Goal: Task Accomplishment & Management: Use online tool/utility

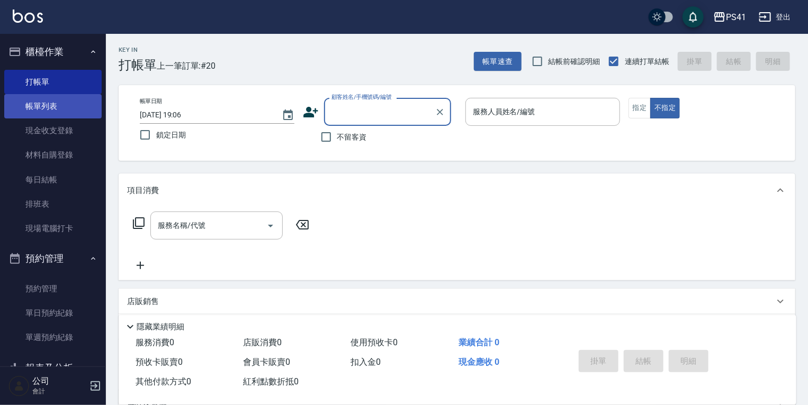
click at [69, 102] on link "帳單列表" at bounding box center [52, 106] width 97 height 24
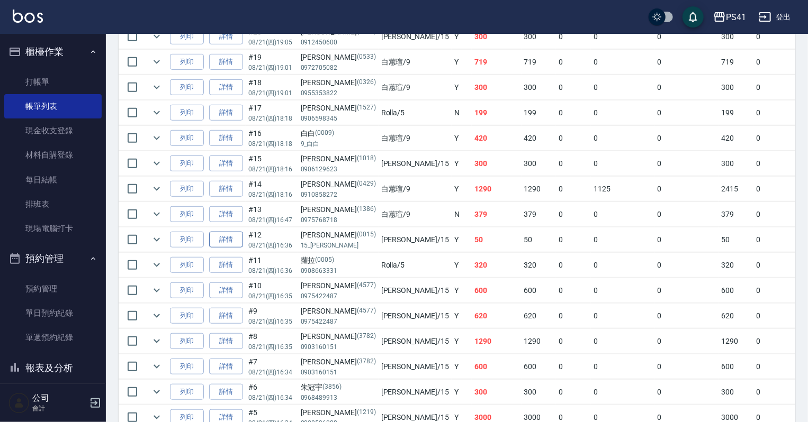
scroll to position [296, 0]
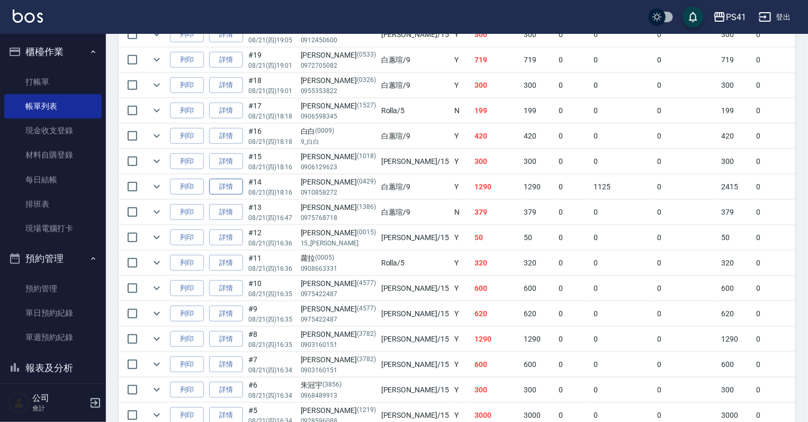
click at [225, 195] on link "詳情" at bounding box center [226, 187] width 34 height 16
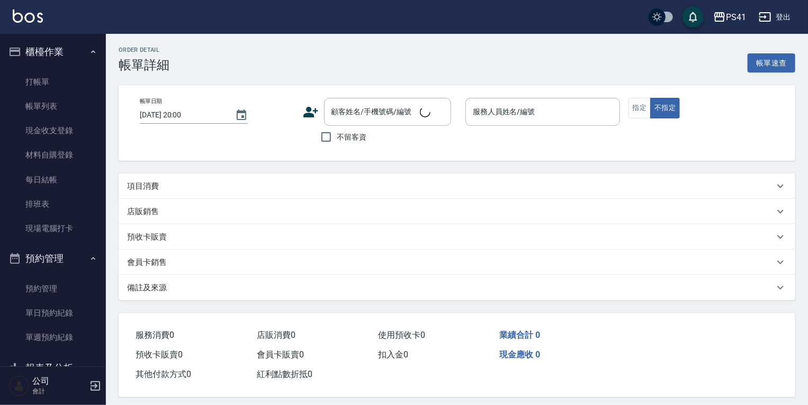
type input "[DATE] 18:16"
type input "白蕙瑄-9"
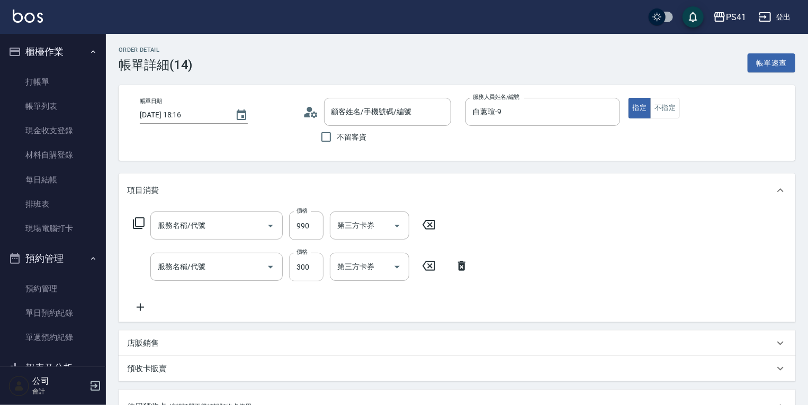
type input "[PERSON_NAME]/0910858272/0429"
type input "高蛋白包套4次4500(1/1)"
type input "髮原素頭皮養護-活動(7990)"
type input "剪髮(2300)"
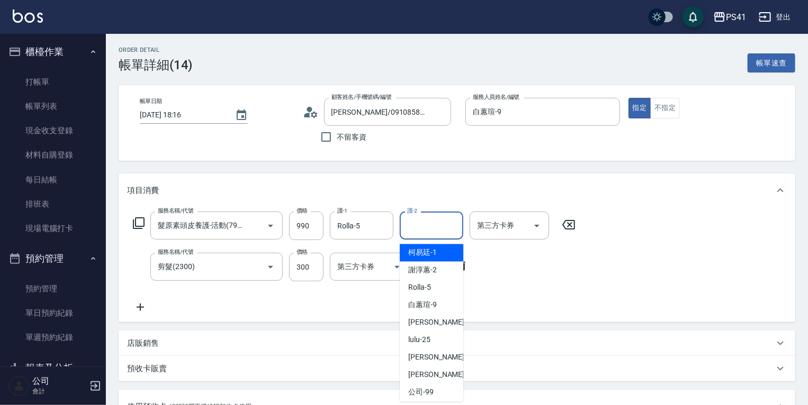
click at [421, 224] on input "護-2" at bounding box center [431, 225] width 54 height 19
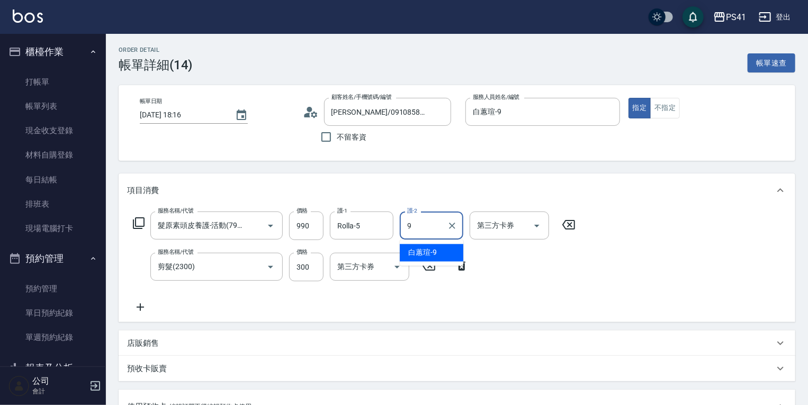
type input "白蕙瑄-9"
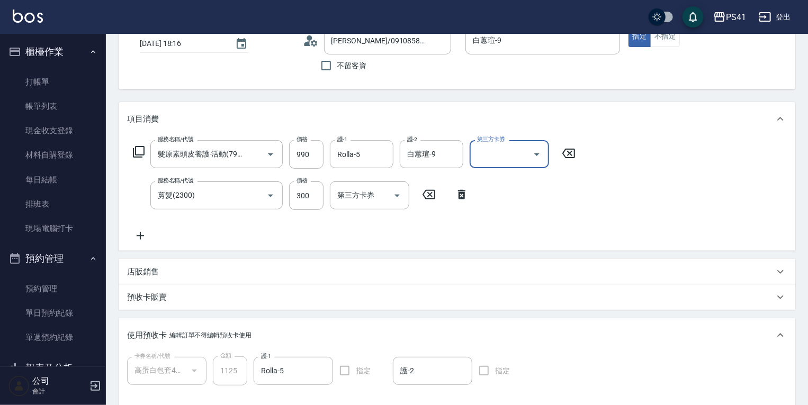
scroll to position [254, 0]
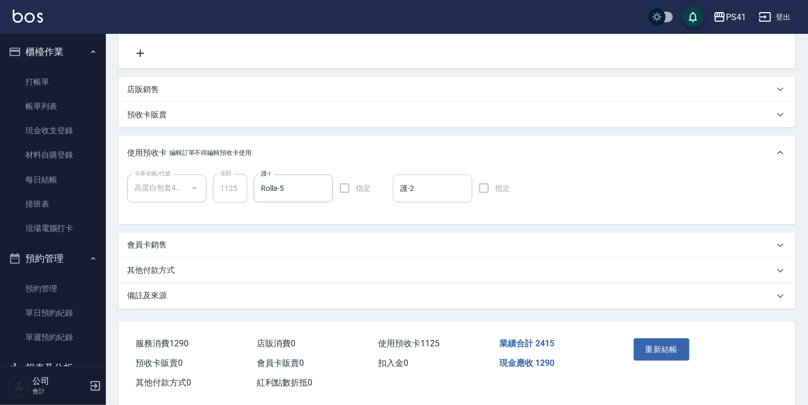
click at [417, 189] on input "護-2" at bounding box center [432, 188] width 70 height 19
type input "27"
click at [416, 221] on span "佳佳 -27" at bounding box center [434, 215] width 67 height 11
click at [668, 354] on button "重新結帳" at bounding box center [661, 350] width 56 height 22
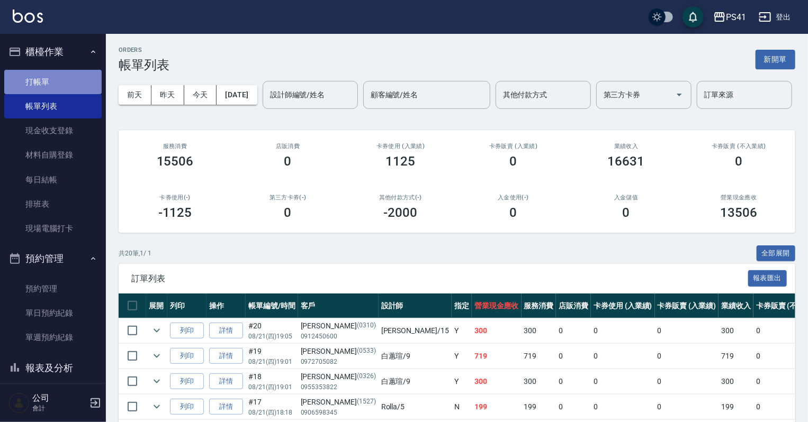
click at [62, 87] on link "打帳單" at bounding box center [52, 82] width 97 height 24
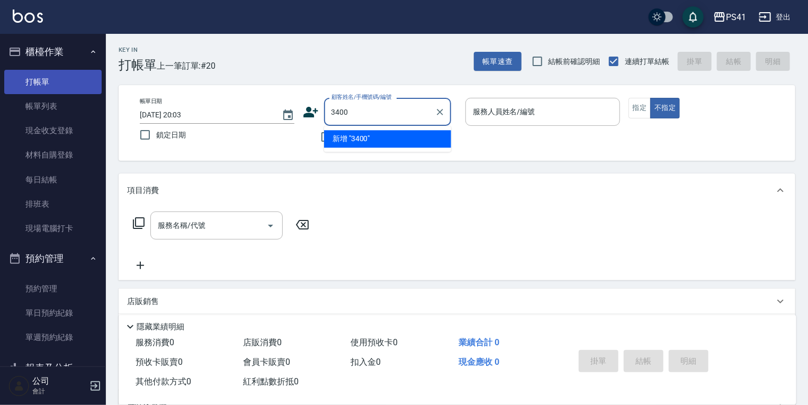
type input "3400"
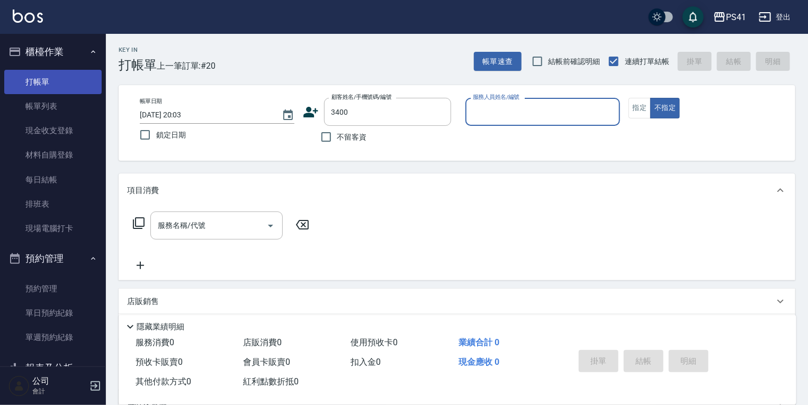
type input "9"
type input "[PERSON_NAME]/0976369869/3400"
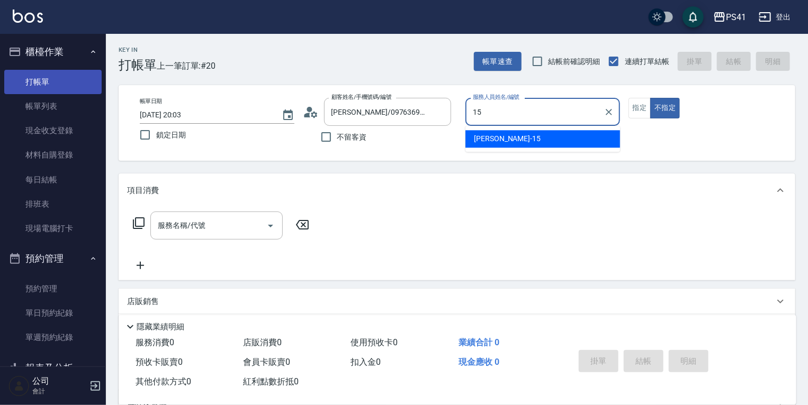
type input "[PERSON_NAME]15"
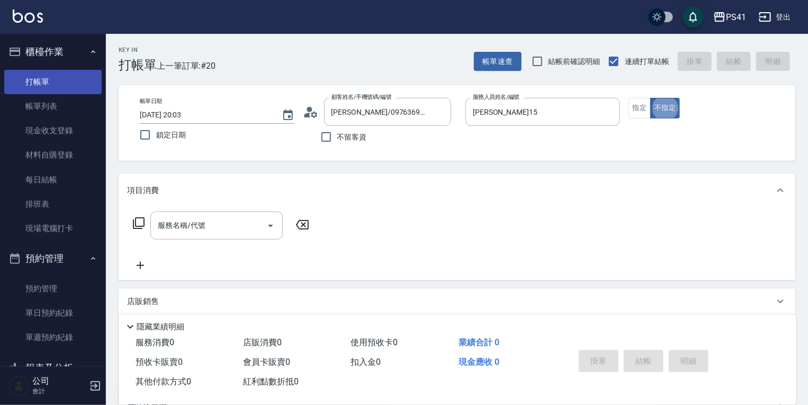
type button "false"
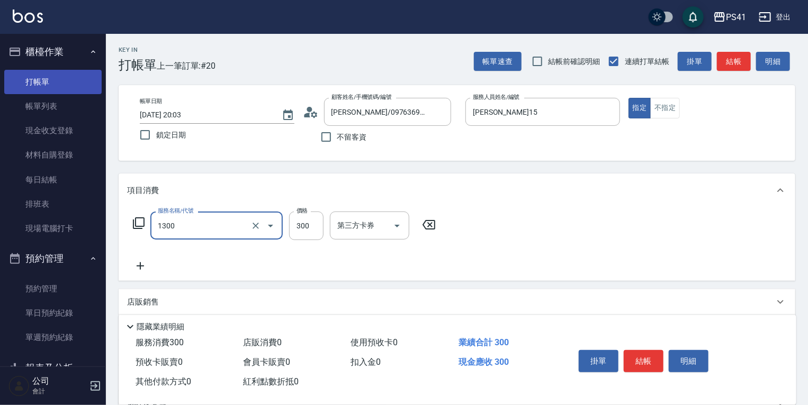
type input "洗髮300(1300)"
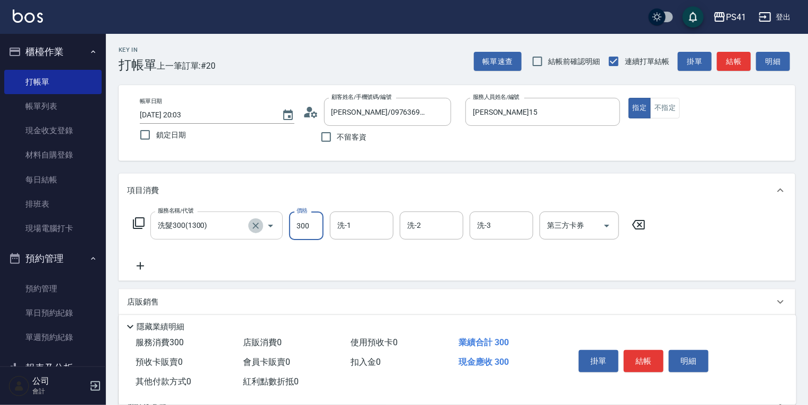
click at [250, 224] on button "Clear" at bounding box center [255, 226] width 15 height 15
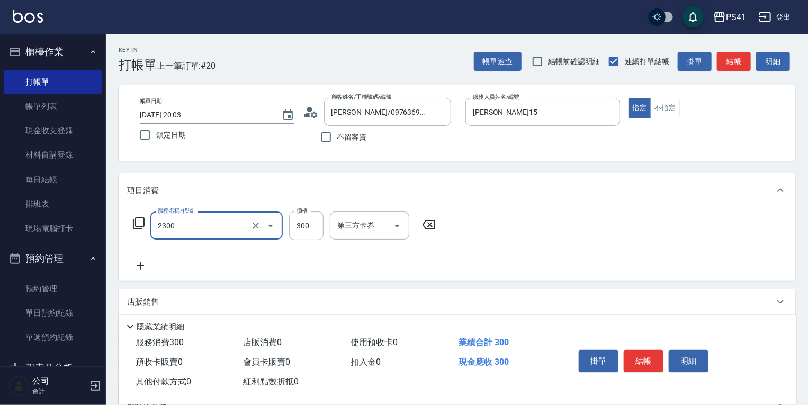
type input "剪髮(2300)"
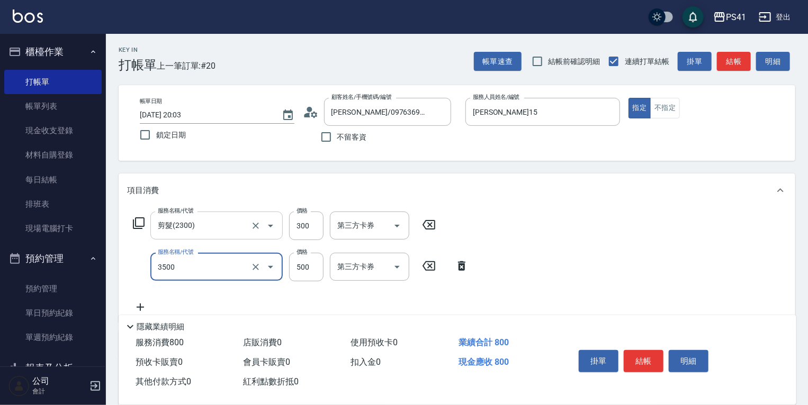
type input "補燙(3500)"
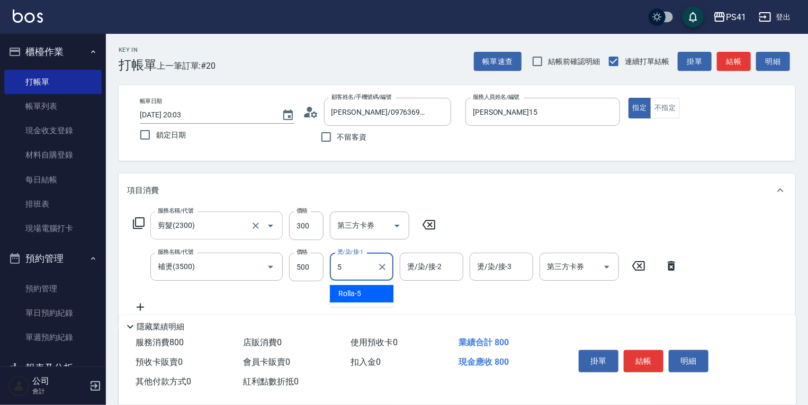
type input "Rolla-5"
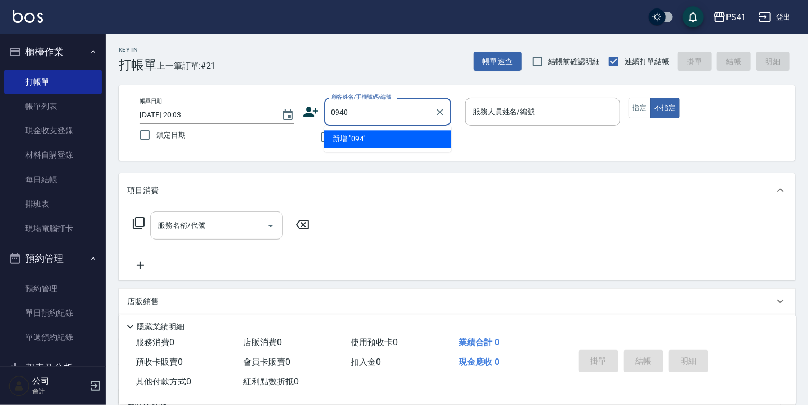
type input "0940"
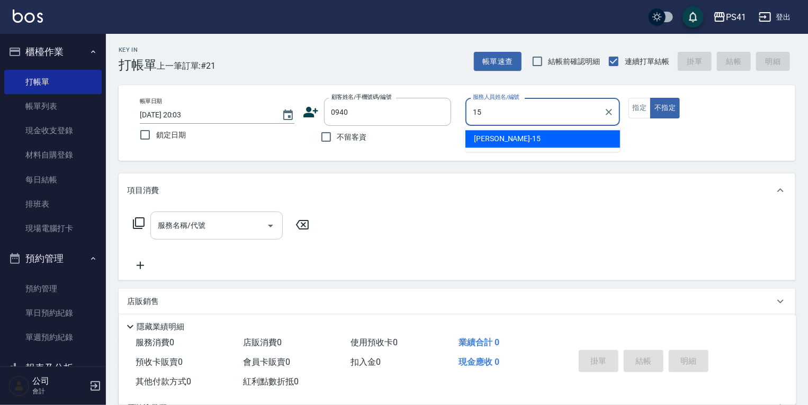
type input "[PERSON_NAME]15"
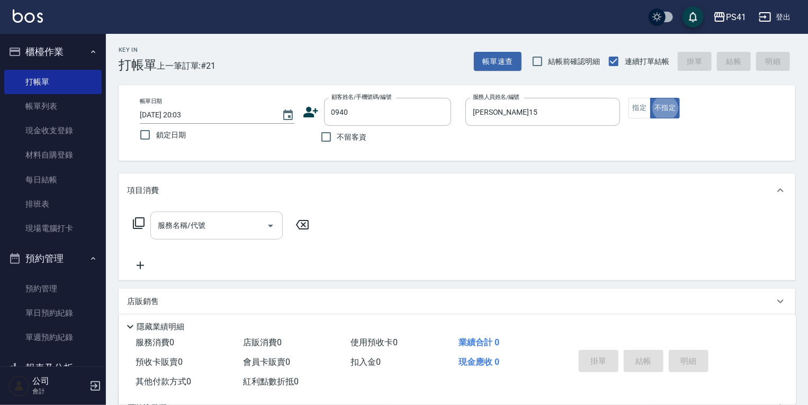
type input "[PERSON_NAME]/0972297292/0940"
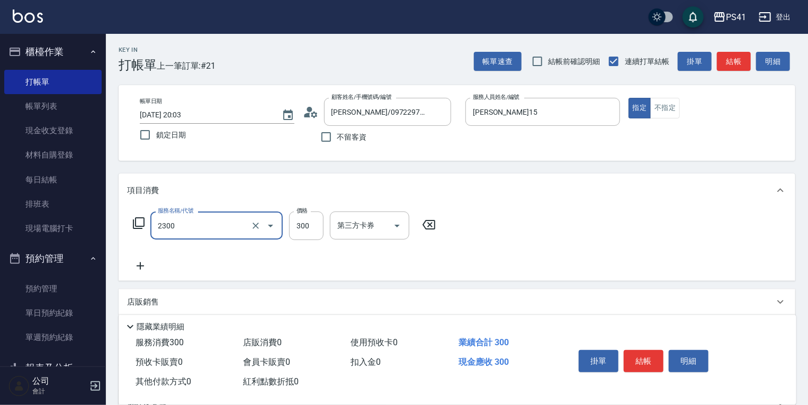
type input "剪髮(2300)"
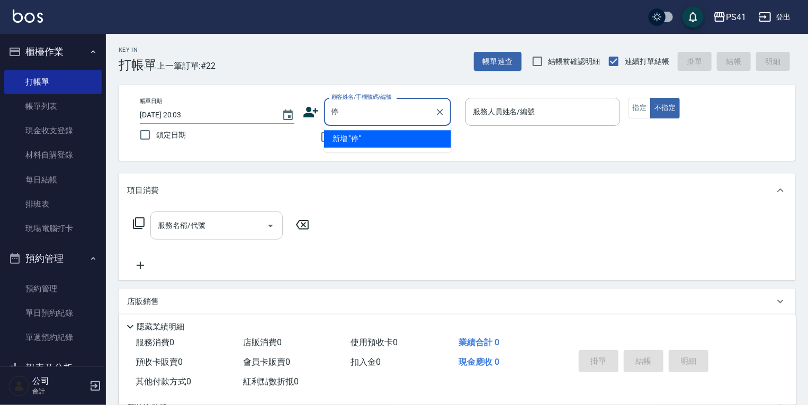
type input "廷"
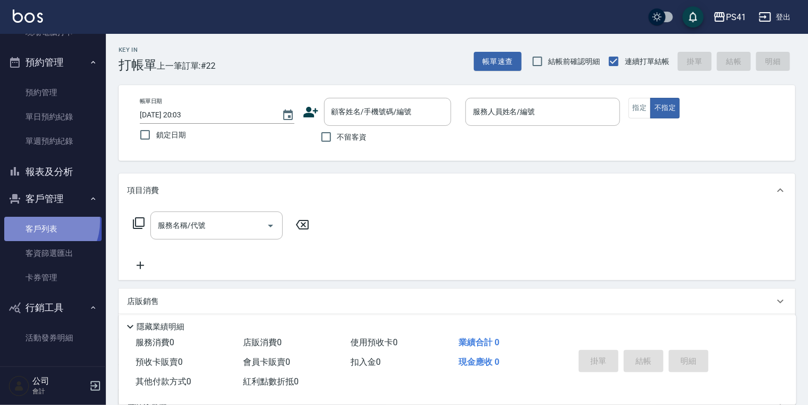
click at [38, 221] on link "客戶列表" at bounding box center [52, 229] width 97 height 24
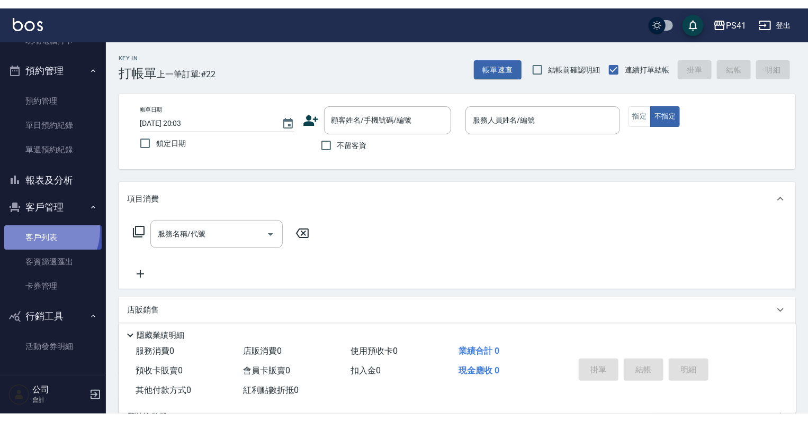
scroll to position [179, 0]
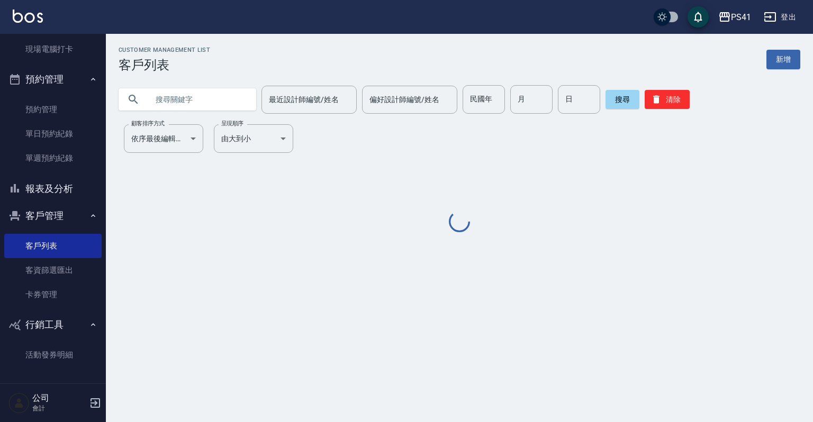
click at [191, 100] on input "text" at bounding box center [197, 99] width 99 height 29
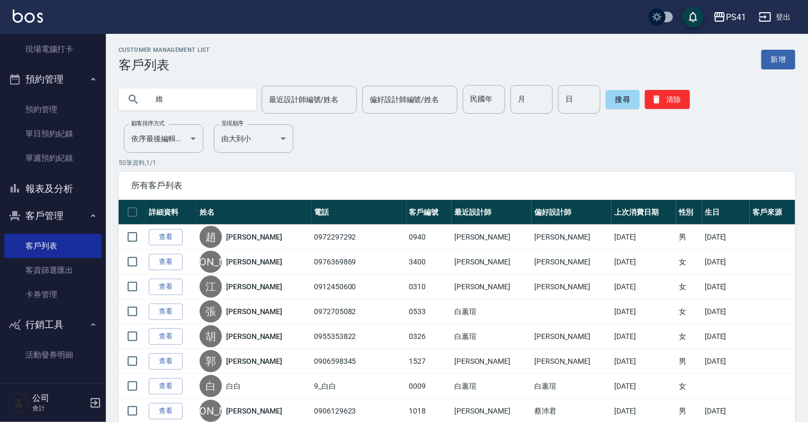
type input "維"
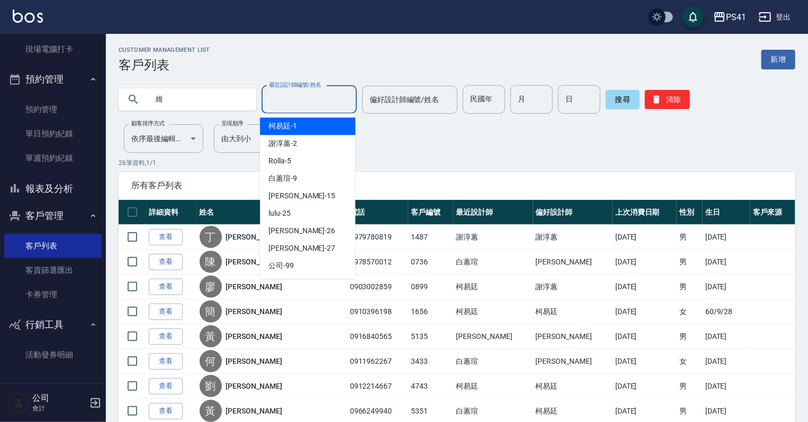
click at [288, 103] on input "最近設計師編號/姓名" at bounding box center [309, 99] width 86 height 19
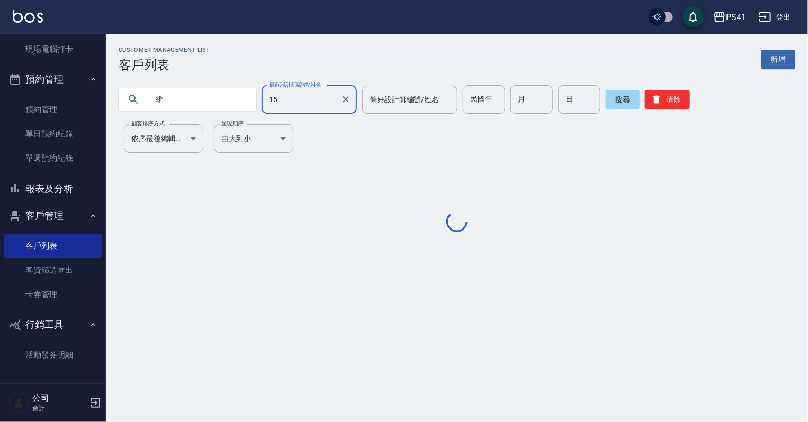
type input "[PERSON_NAME]15"
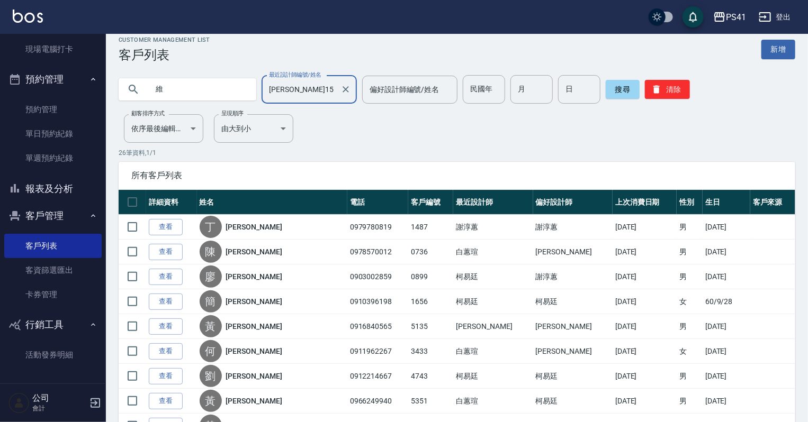
scroll to position [0, 0]
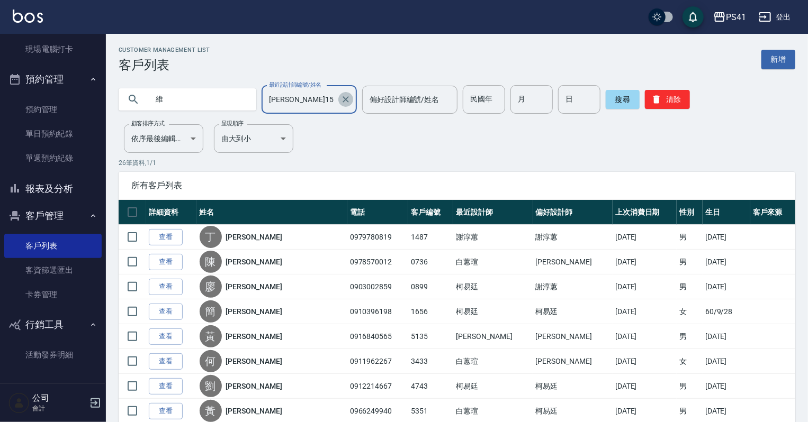
click at [343, 97] on icon "Clear" at bounding box center [345, 99] width 11 height 11
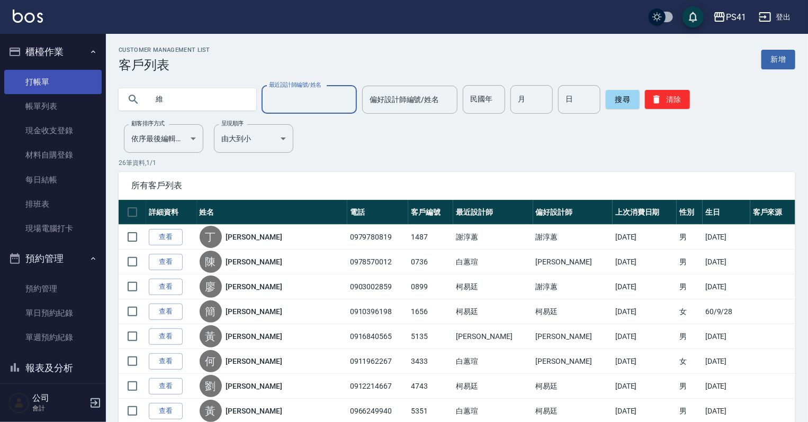
click at [57, 80] on link "打帳單" at bounding box center [52, 82] width 97 height 24
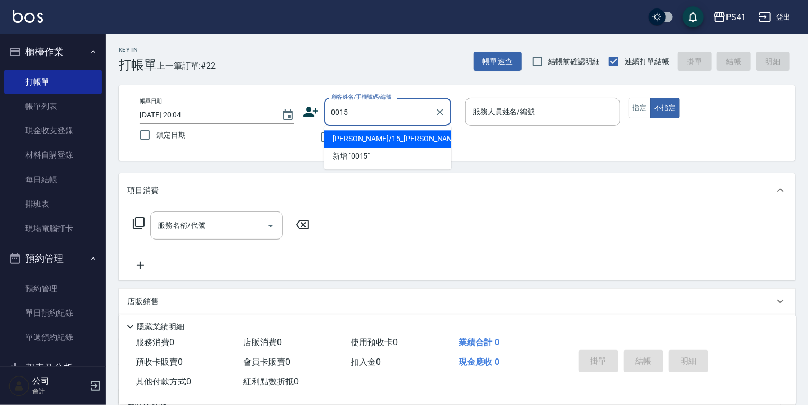
type input "[PERSON_NAME]/15_[PERSON_NAME]/0015"
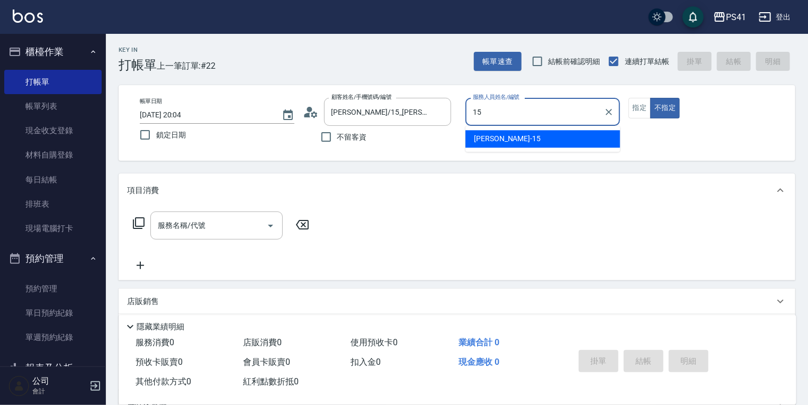
type input "[PERSON_NAME]15"
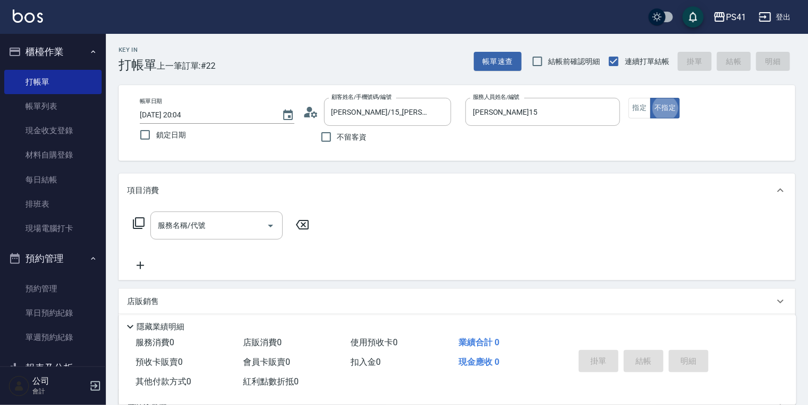
type button "false"
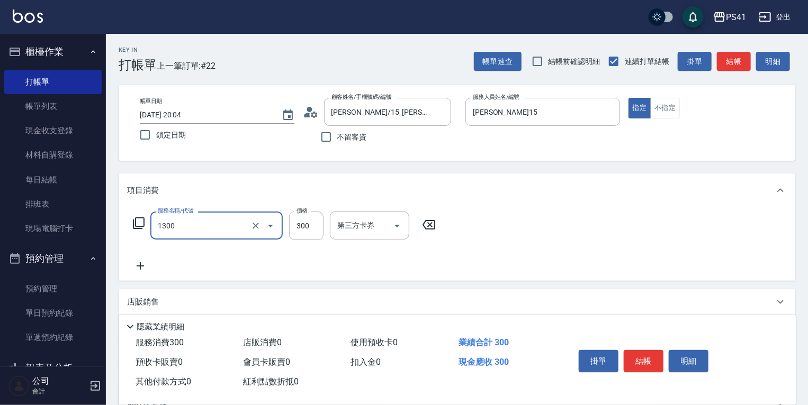
type input "洗髮300(1300)"
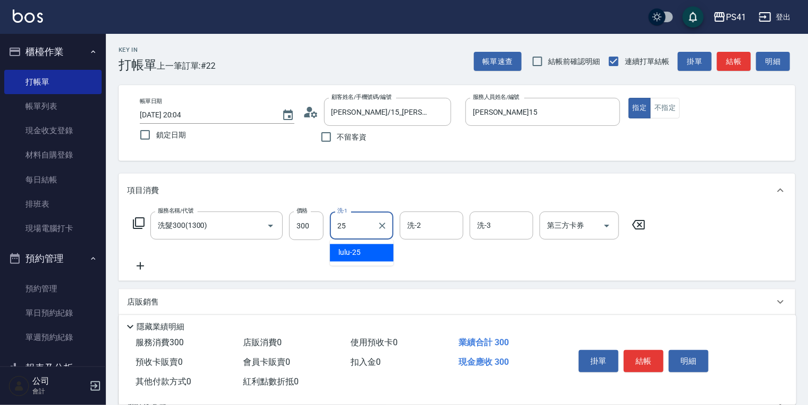
type input "lulu-25"
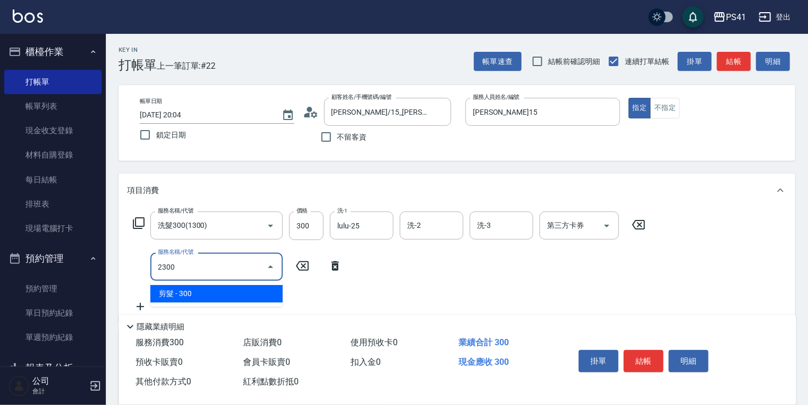
type input "剪髮(2300)"
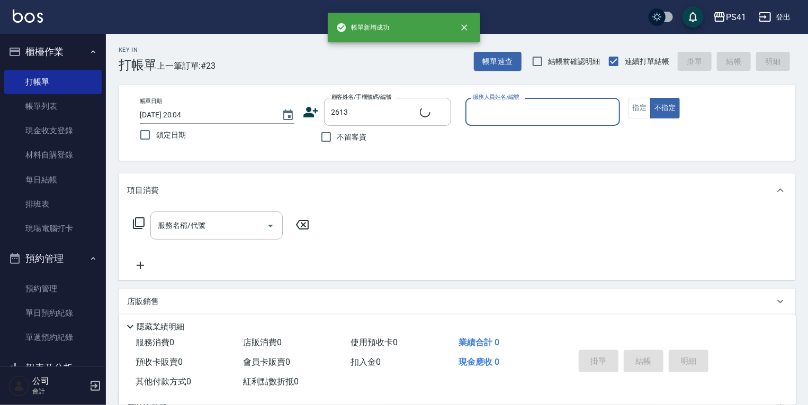
type input "[PERSON_NAME]/0936913205/2613"
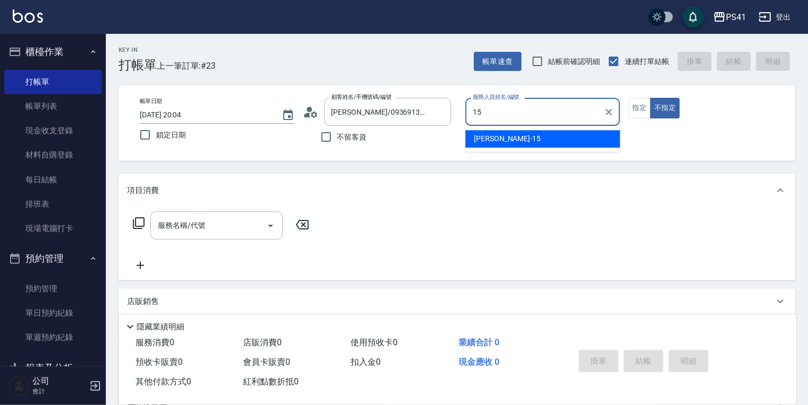
type input "[PERSON_NAME]15"
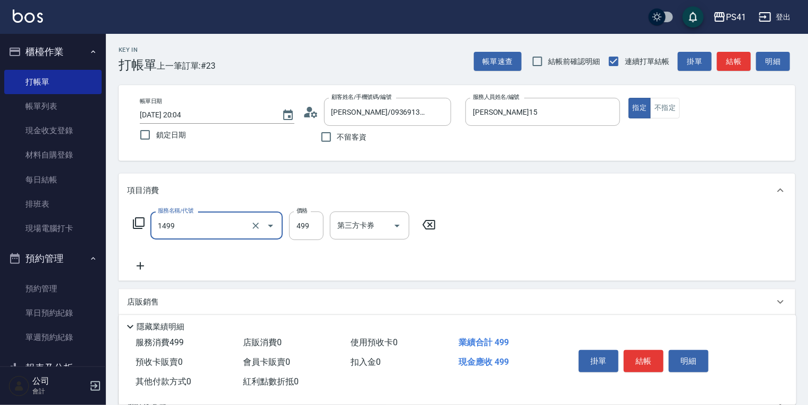
type input "活氧毛囊淨化髮浴(1499)"
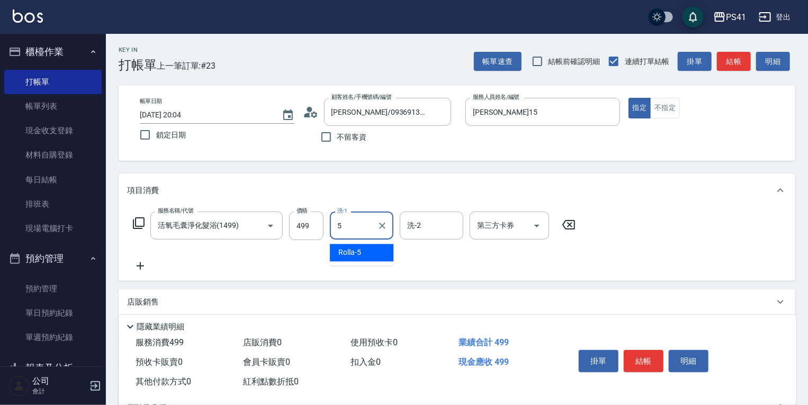
type input "Rolla-5"
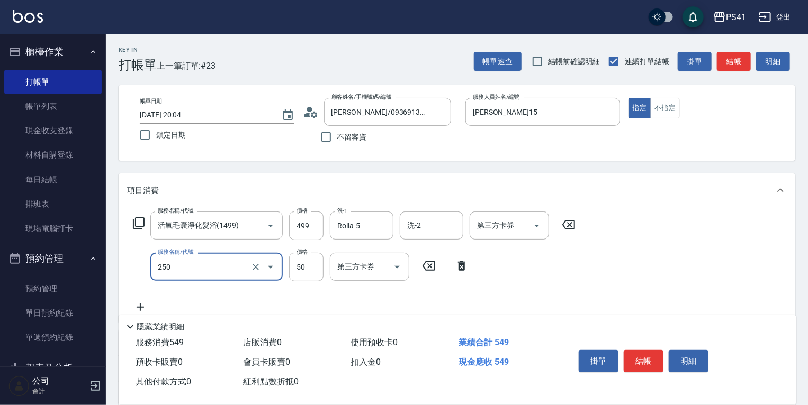
type input "剪瀏海(250)"
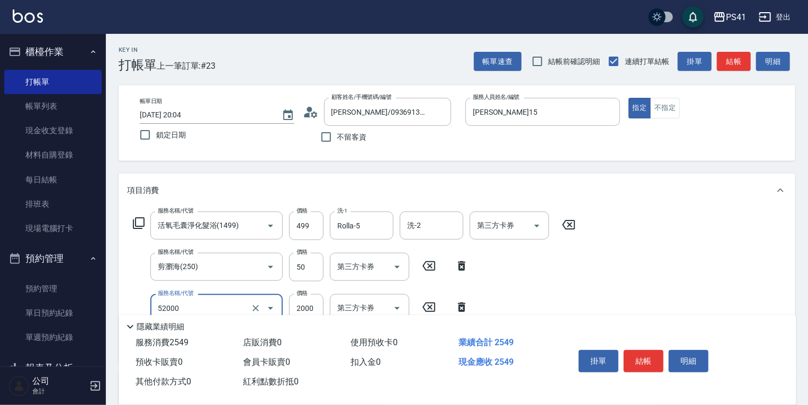
type input "原價1501~2000護髮(52000)"
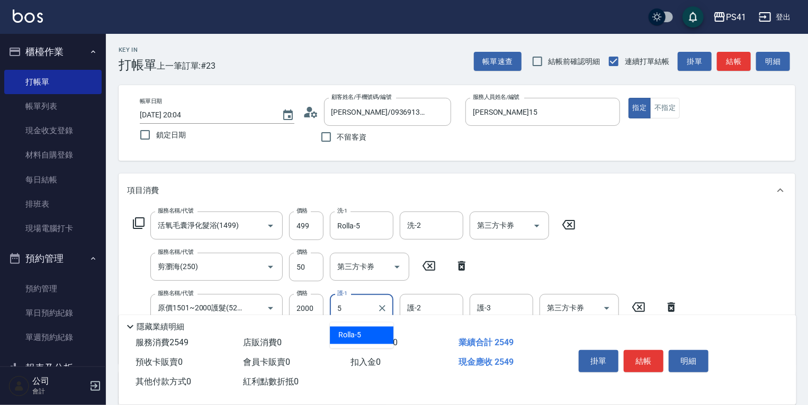
type input "Rolla-5"
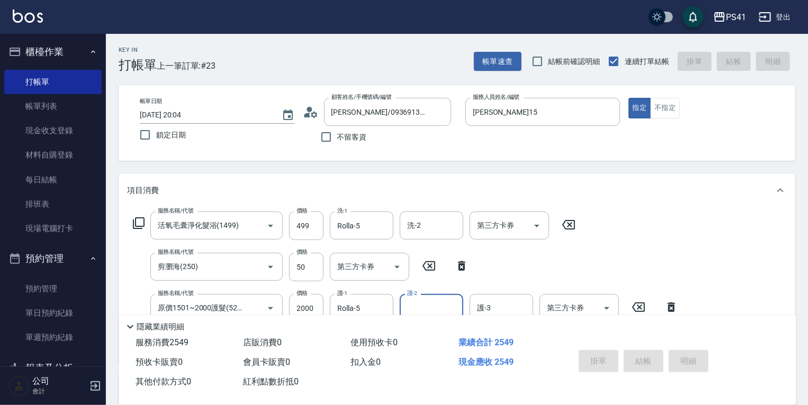
type input "[DATE] 20:05"
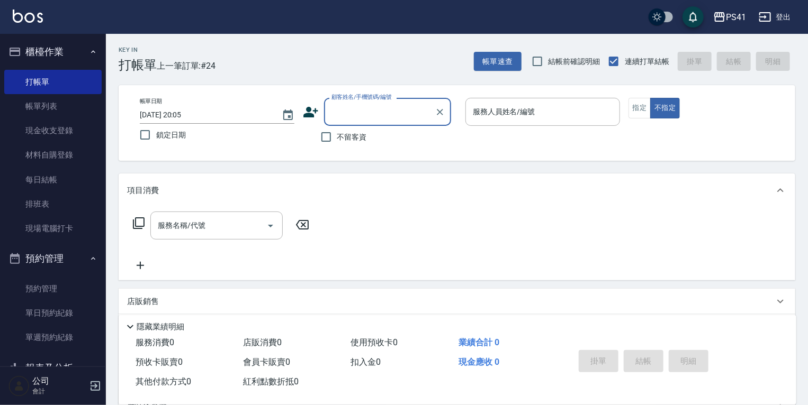
scroll to position [169, 0]
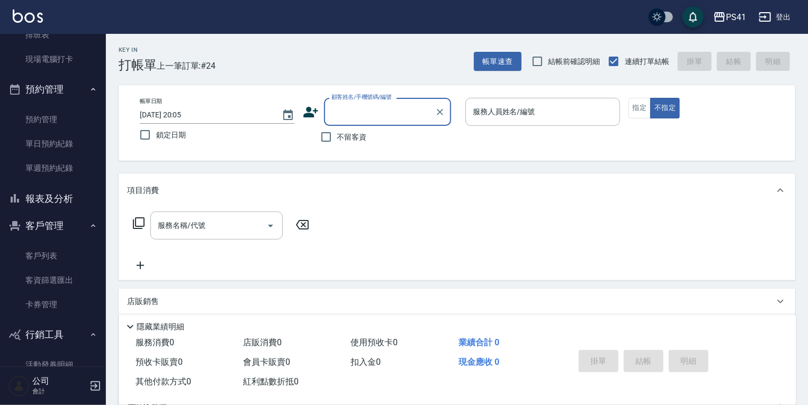
click at [65, 202] on button "報表及分析" at bounding box center [52, 199] width 97 height 28
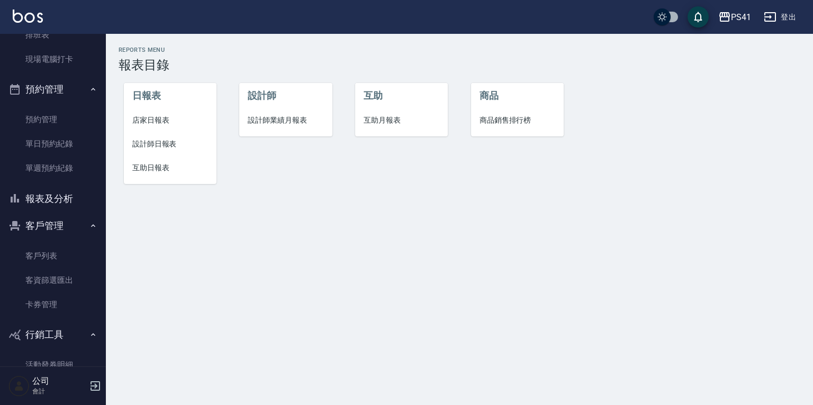
click at [159, 120] on span "店家日報表" at bounding box center [170, 120] width 76 height 11
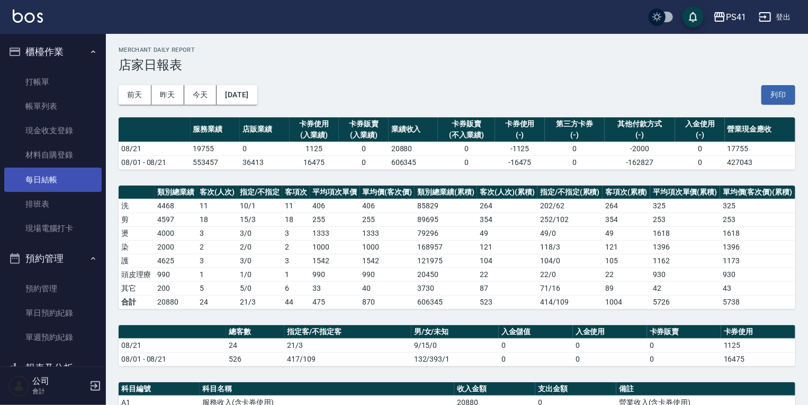
click at [36, 185] on link "每日結帳" at bounding box center [52, 180] width 97 height 24
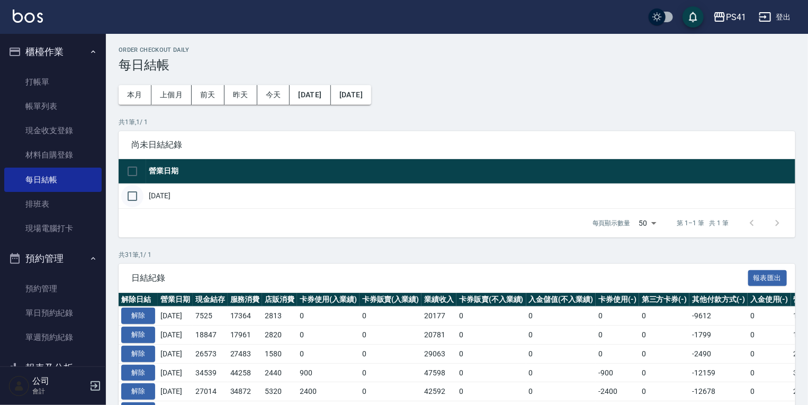
click at [135, 193] on input "checkbox" at bounding box center [132, 196] width 22 height 22
checkbox input "true"
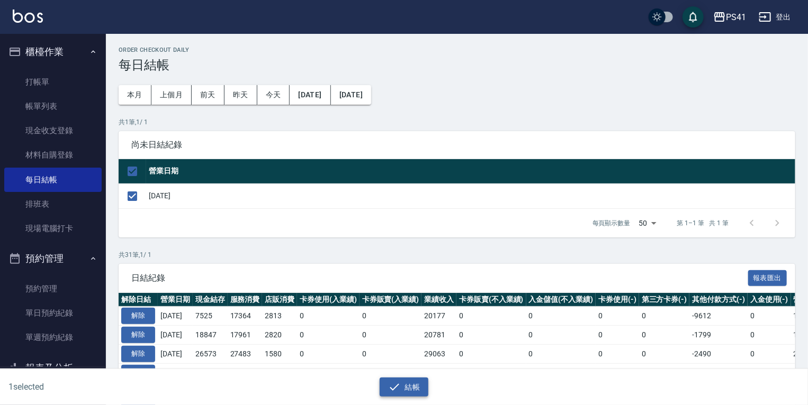
click at [392, 383] on icon "button" at bounding box center [394, 387] width 13 height 13
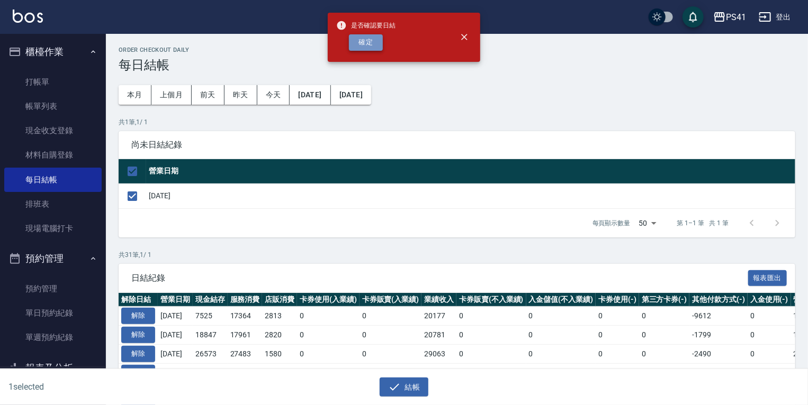
click at [360, 42] on button "確定" at bounding box center [366, 42] width 34 height 16
checkbox input "false"
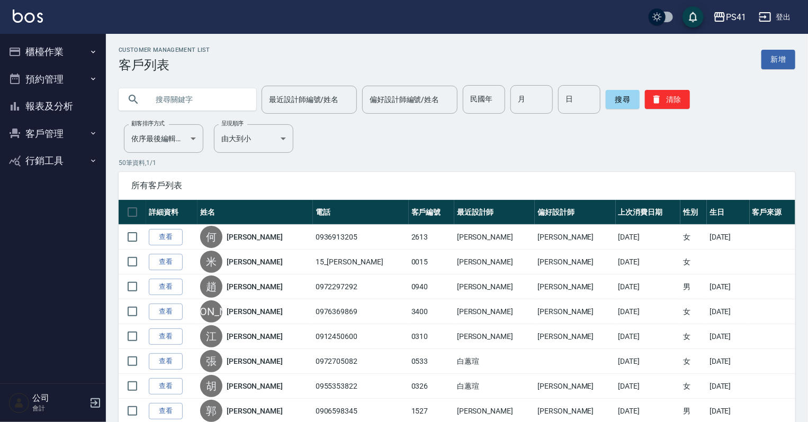
click at [62, 110] on button "報表及分析" at bounding box center [52, 107] width 97 height 28
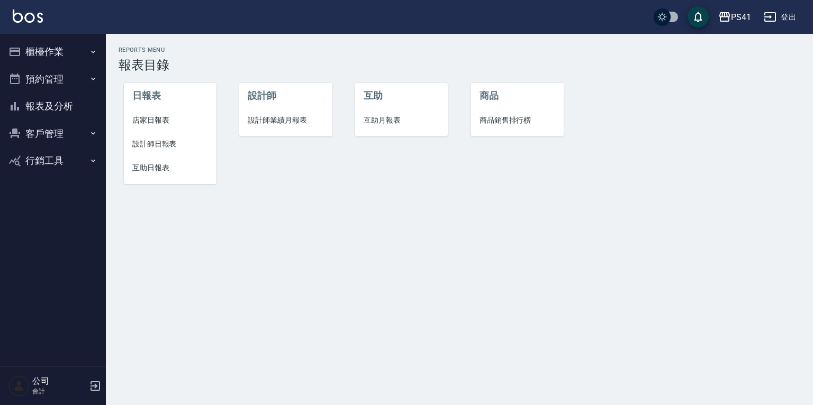
click at [155, 142] on span "設計師日報表" at bounding box center [170, 144] width 76 height 11
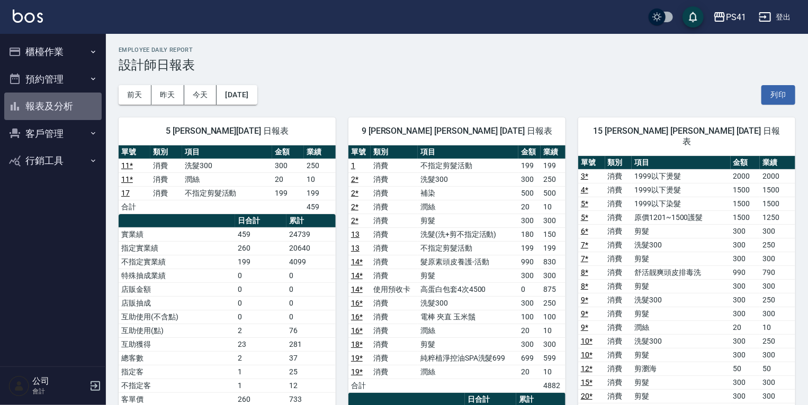
click at [57, 106] on button "報表及分析" at bounding box center [52, 107] width 97 height 28
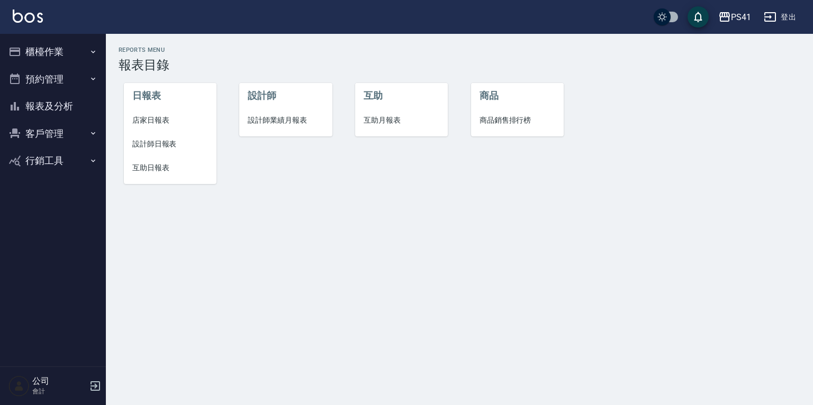
click at [155, 166] on span "互助日報表" at bounding box center [170, 167] width 76 height 11
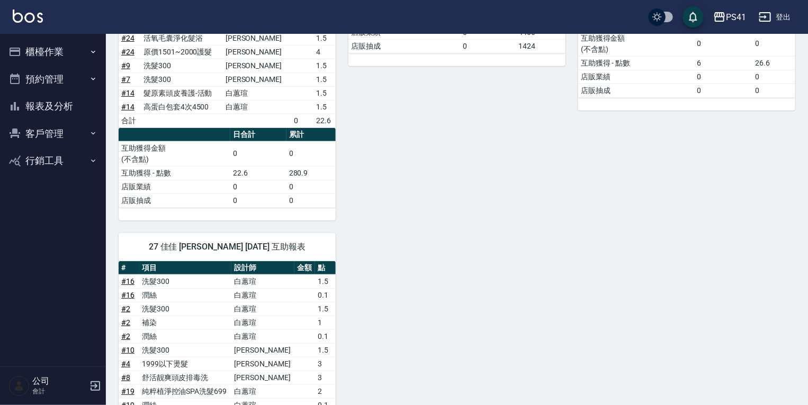
scroll to position [339, 0]
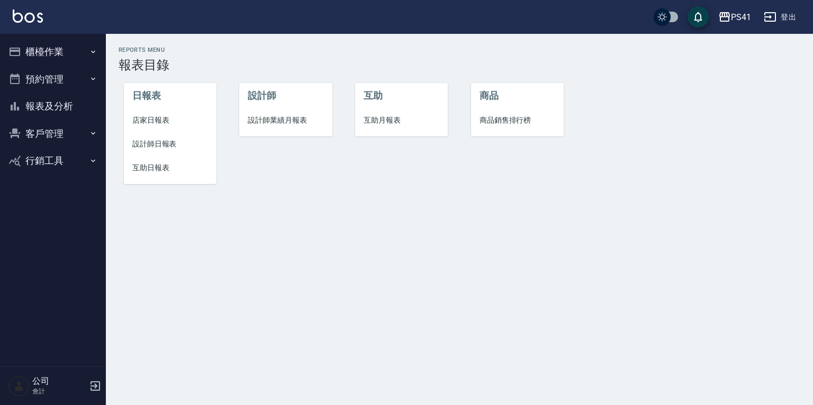
click at [149, 142] on span "設計師日報表" at bounding box center [170, 144] width 76 height 11
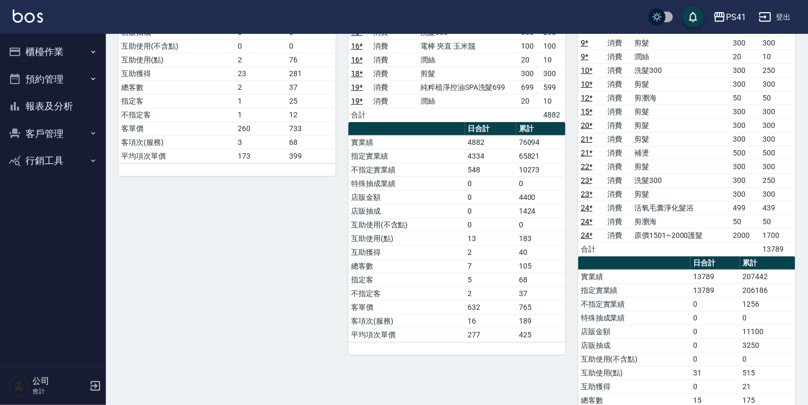
scroll to position [339, 0]
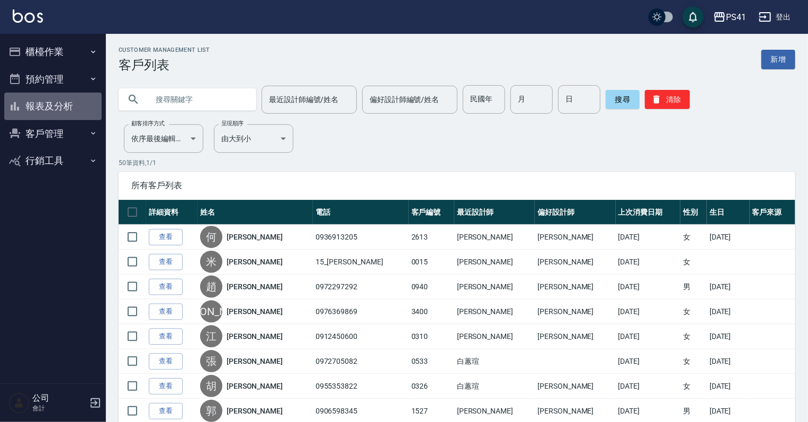
click at [70, 111] on button "報表及分析" at bounding box center [52, 107] width 97 height 28
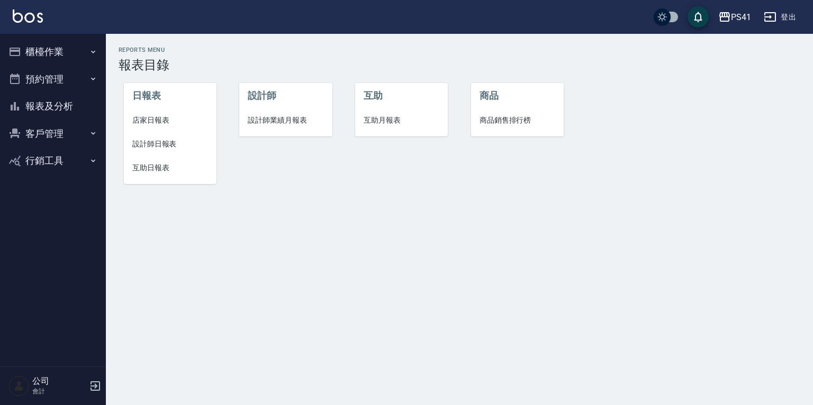
click at [161, 170] on span "互助日報表" at bounding box center [170, 167] width 76 height 11
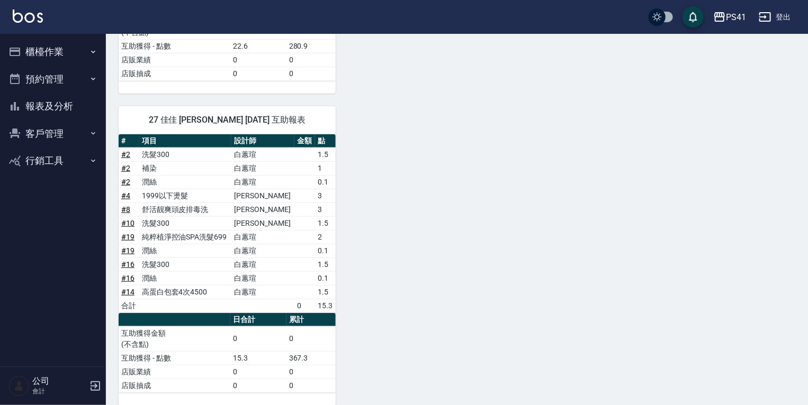
scroll to position [398, 0]
